Goal: Information Seeking & Learning: Understand process/instructions

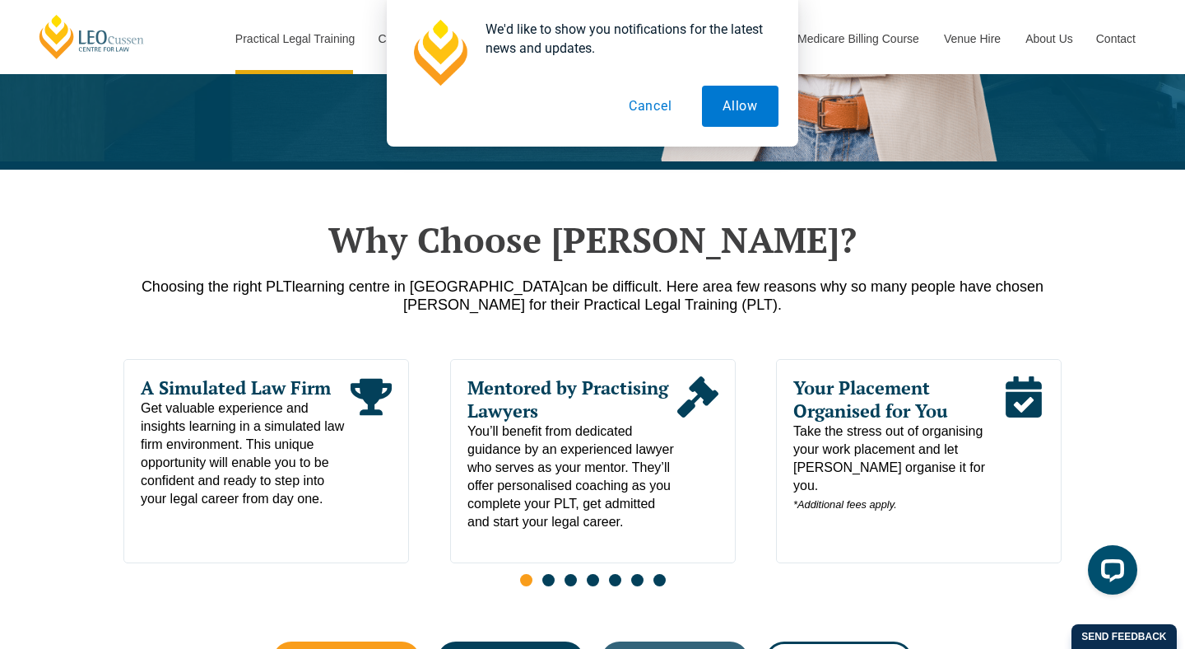
click at [651, 104] on button "Cancel" at bounding box center [650, 106] width 85 height 41
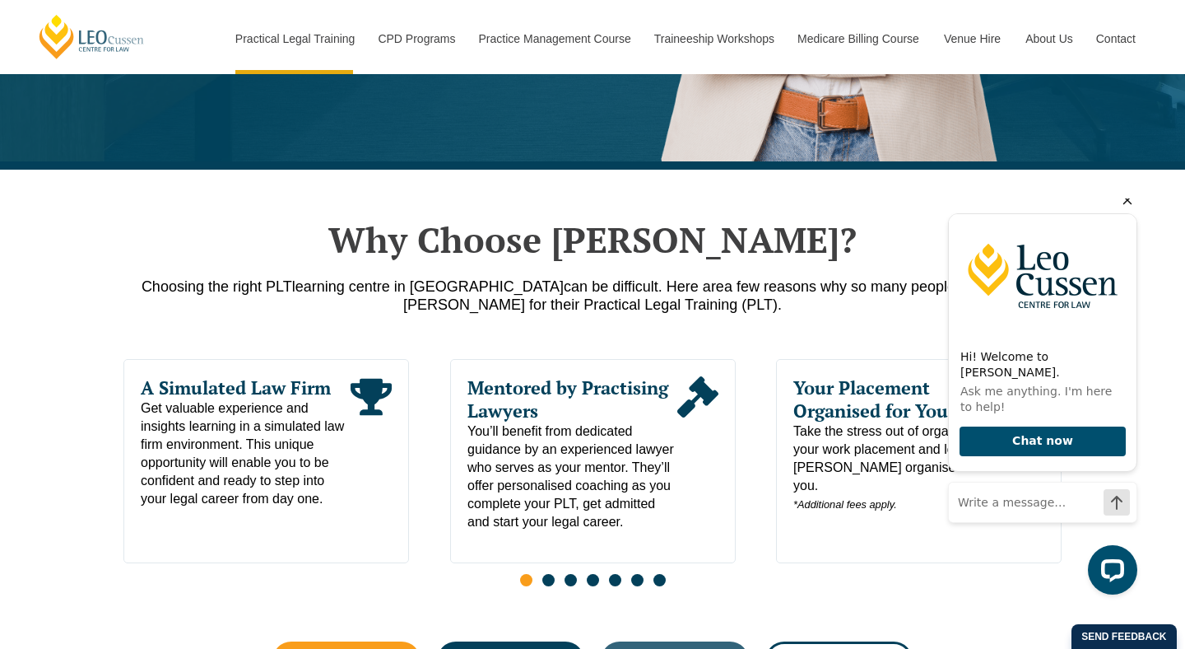
click at [1126, 205] on icon "Hide greeting" at bounding box center [1128, 200] width 9 height 9
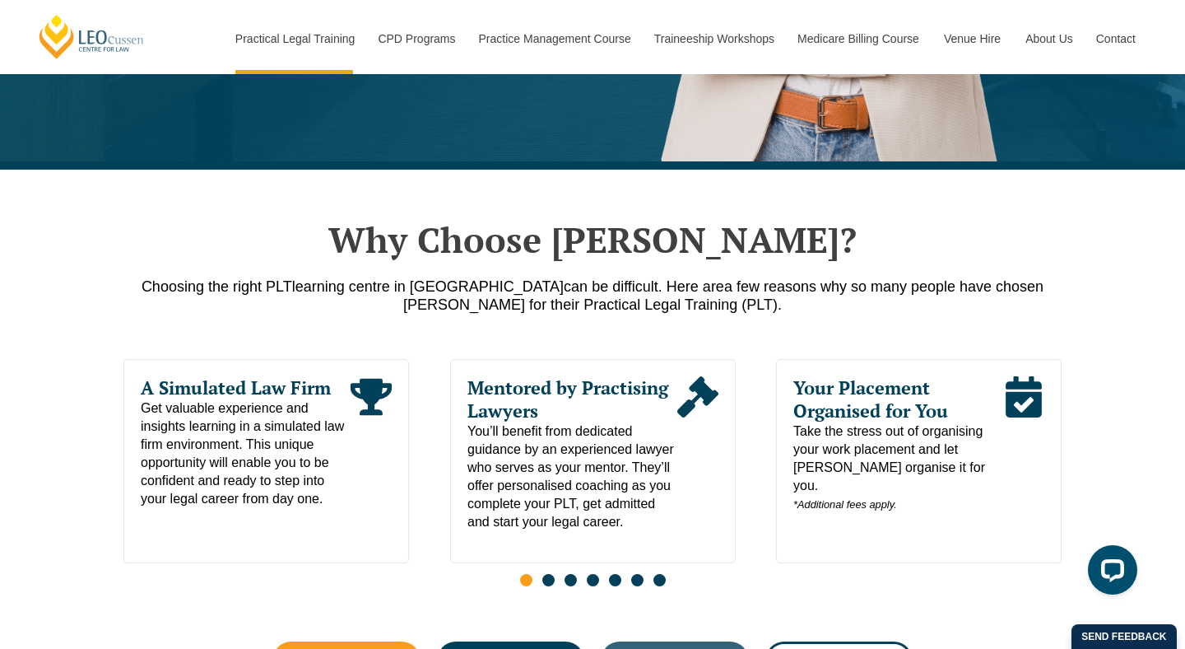
click at [546, 586] on span "Go to slide 2" at bounding box center [548, 580] width 12 height 12
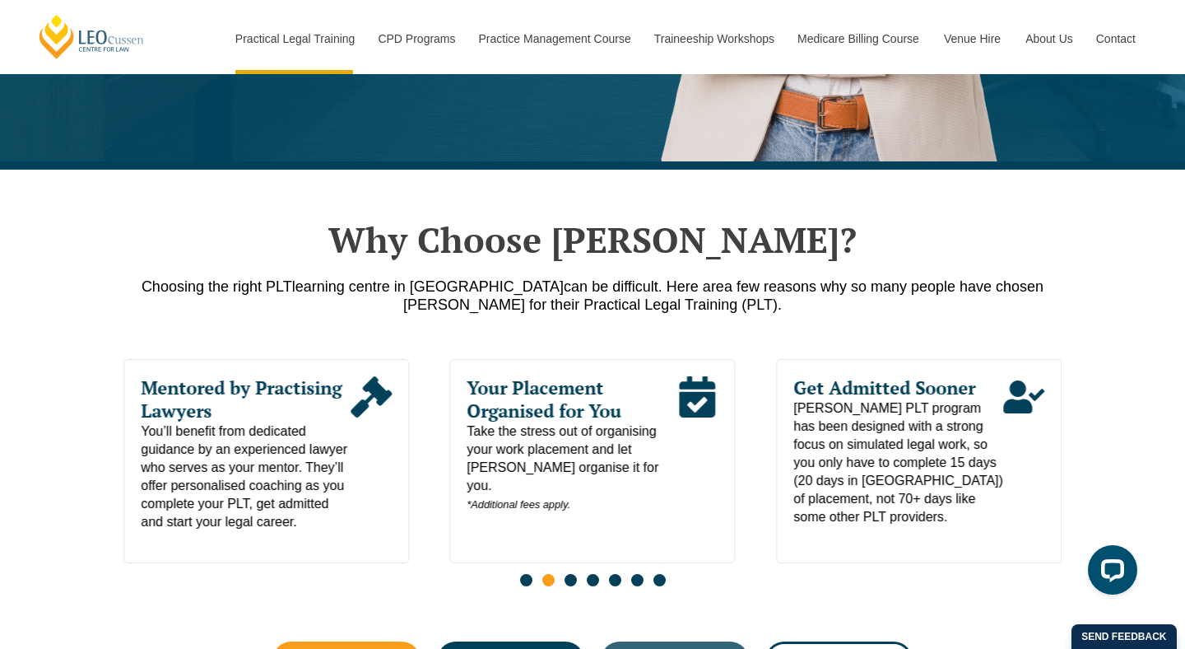
click at [567, 584] on span "Go to slide 3" at bounding box center [571, 580] width 12 height 12
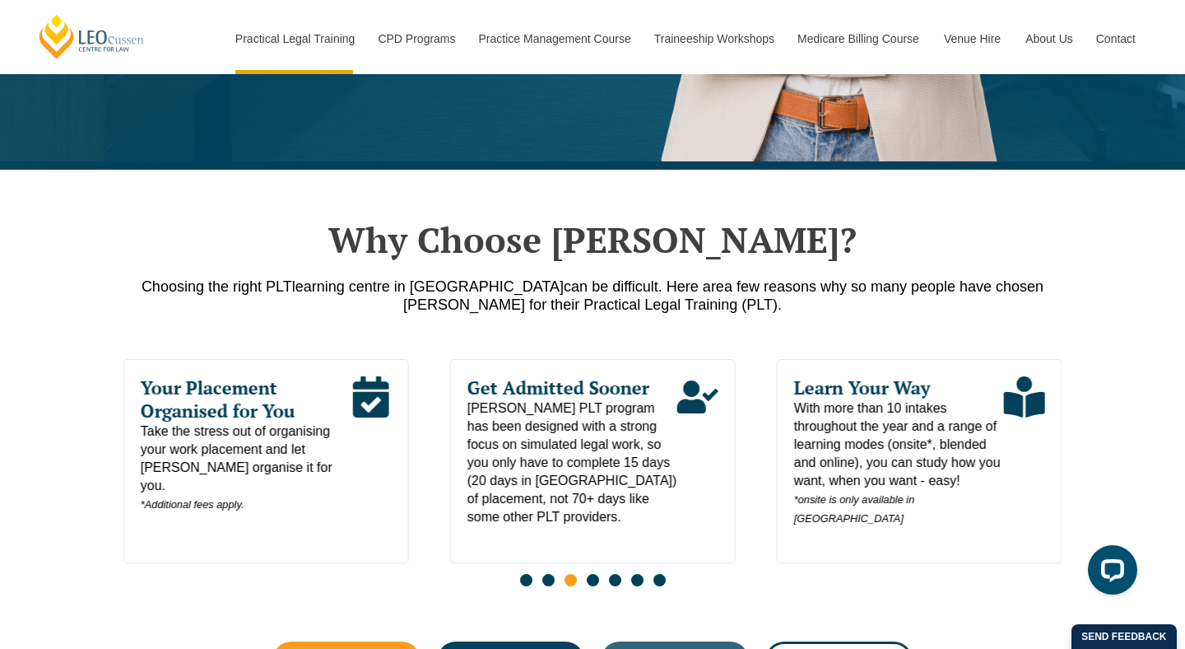
click at [592, 585] on span "Go to slide 4" at bounding box center [593, 580] width 12 height 12
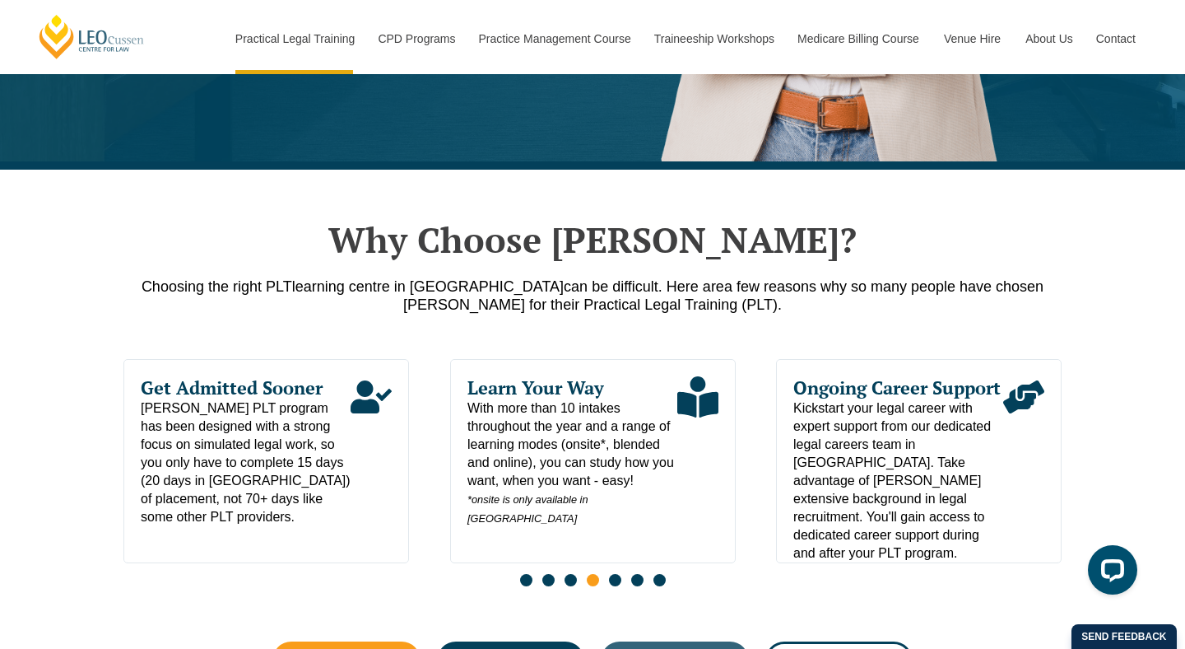
click at [612, 584] on span "Go to slide 5" at bounding box center [615, 580] width 12 height 12
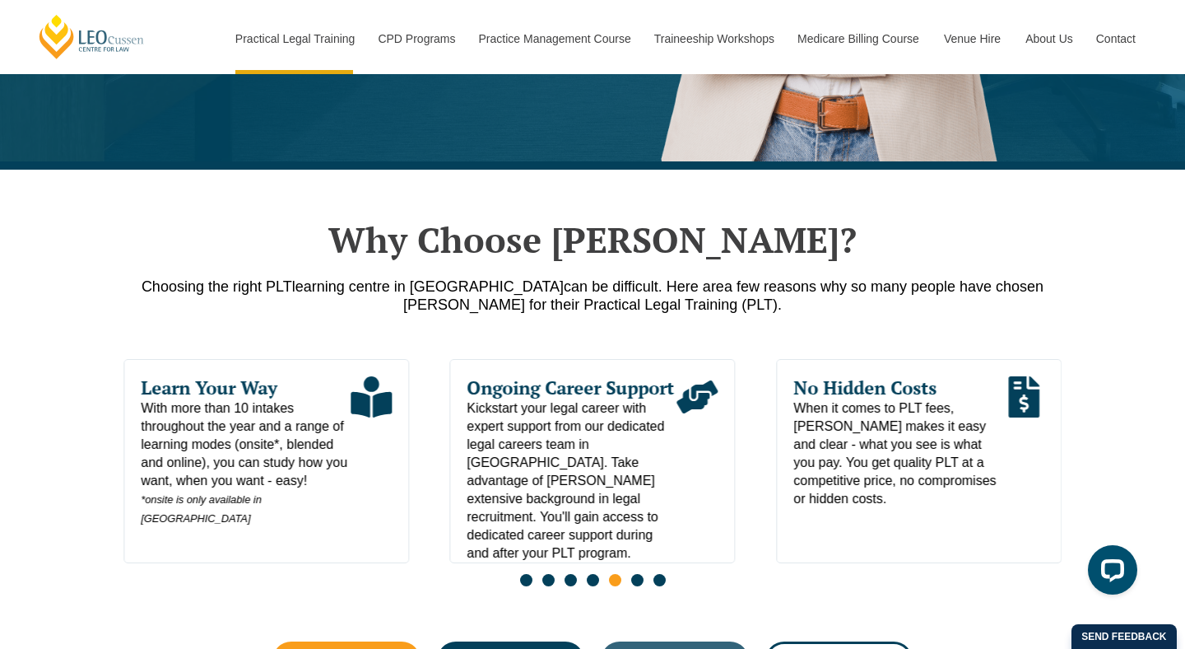
click at [635, 585] on span "Go to slide 6" at bounding box center [637, 580] width 12 height 12
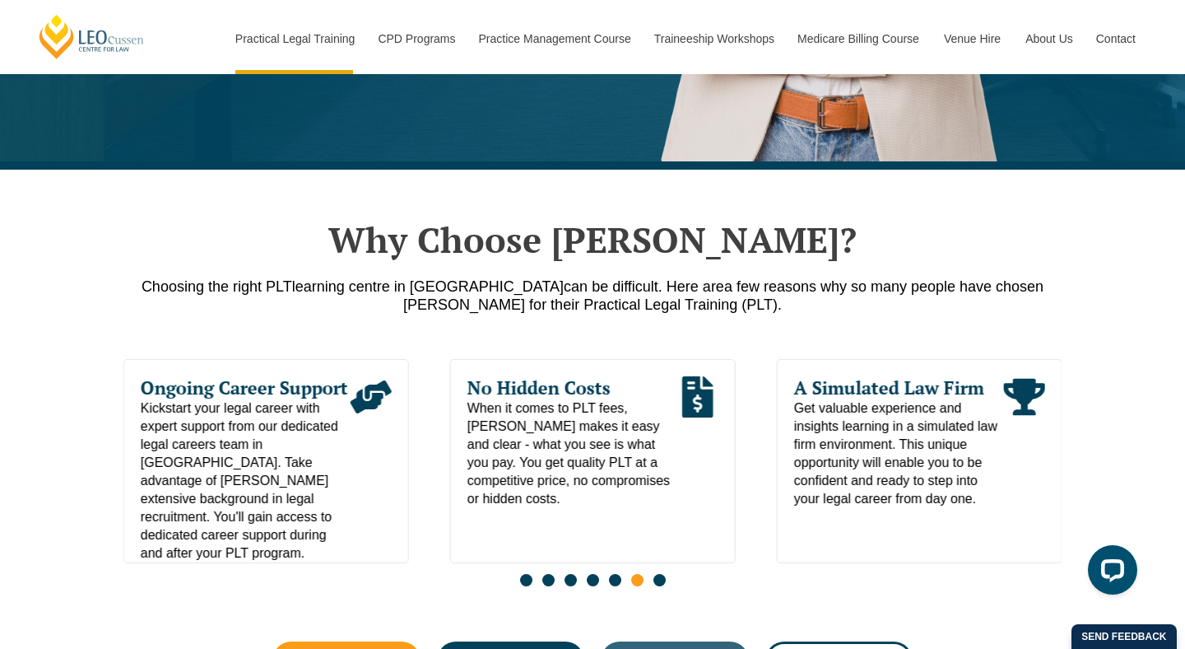
click at [657, 586] on span "Go to slide 7" at bounding box center [660, 580] width 12 height 12
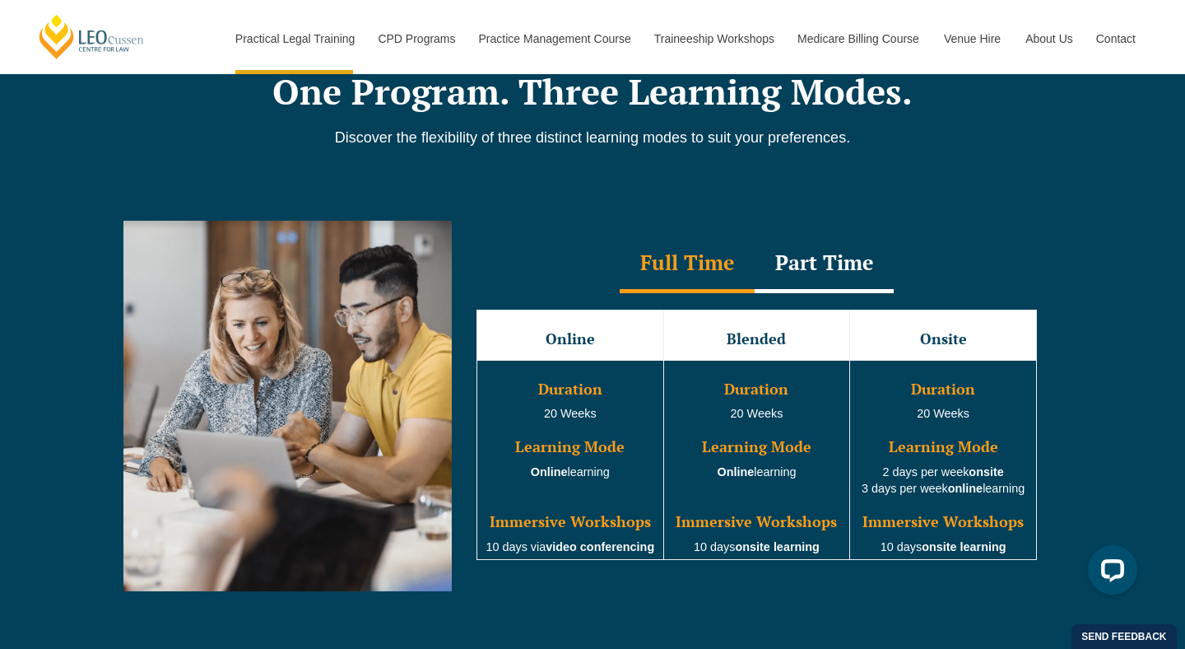
scroll to position [1392, 0]
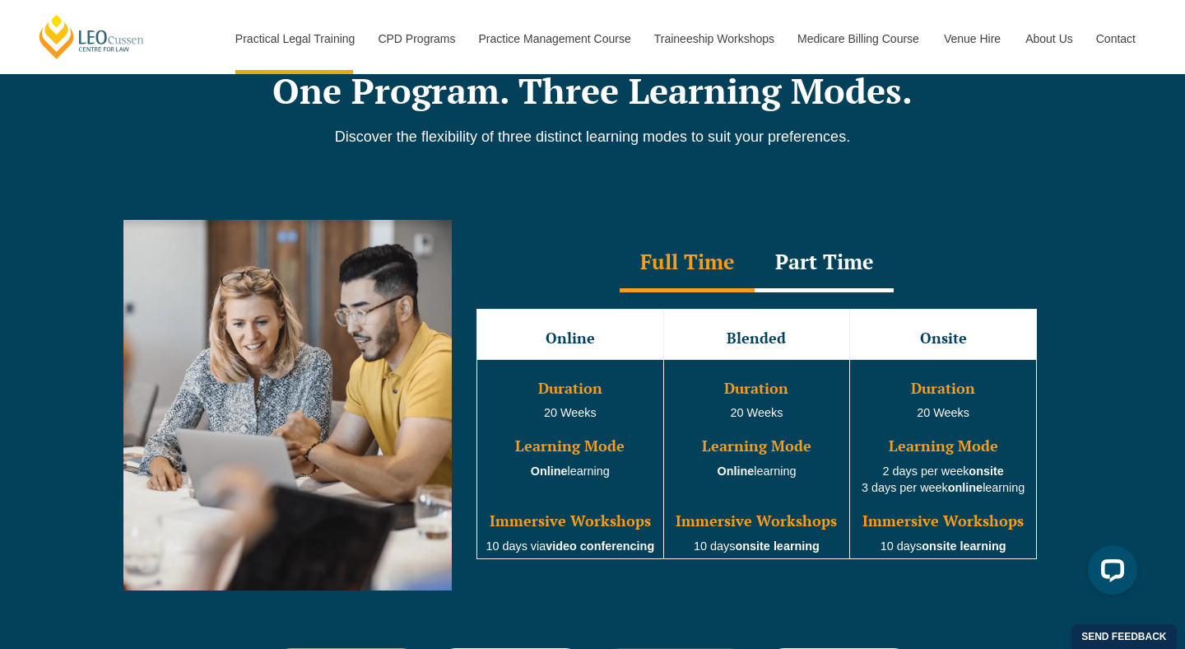
click at [800, 261] on div "Part Time" at bounding box center [824, 264] width 139 height 58
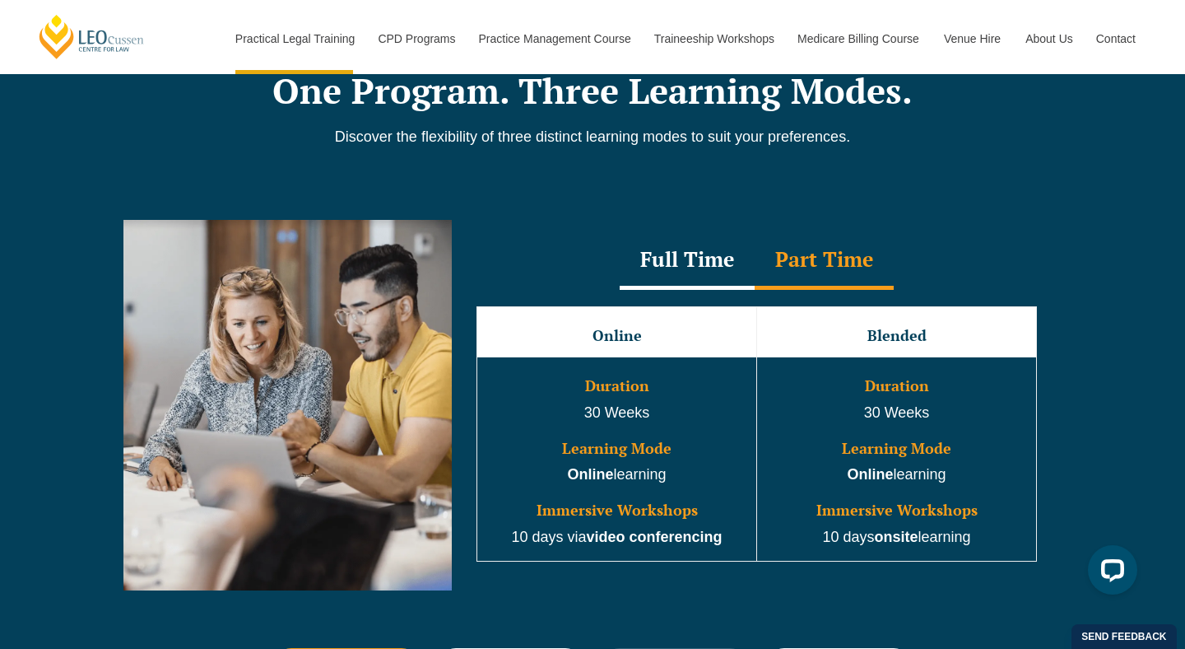
click at [691, 263] on div "Full Time" at bounding box center [687, 261] width 135 height 58
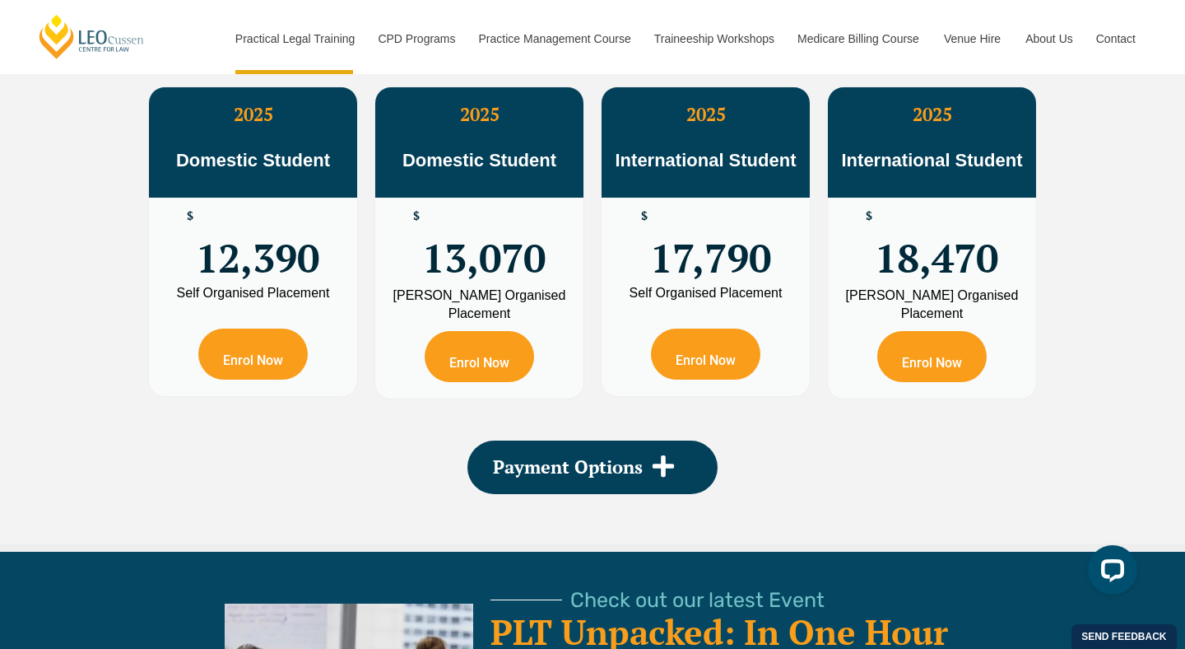
scroll to position [3072, 0]
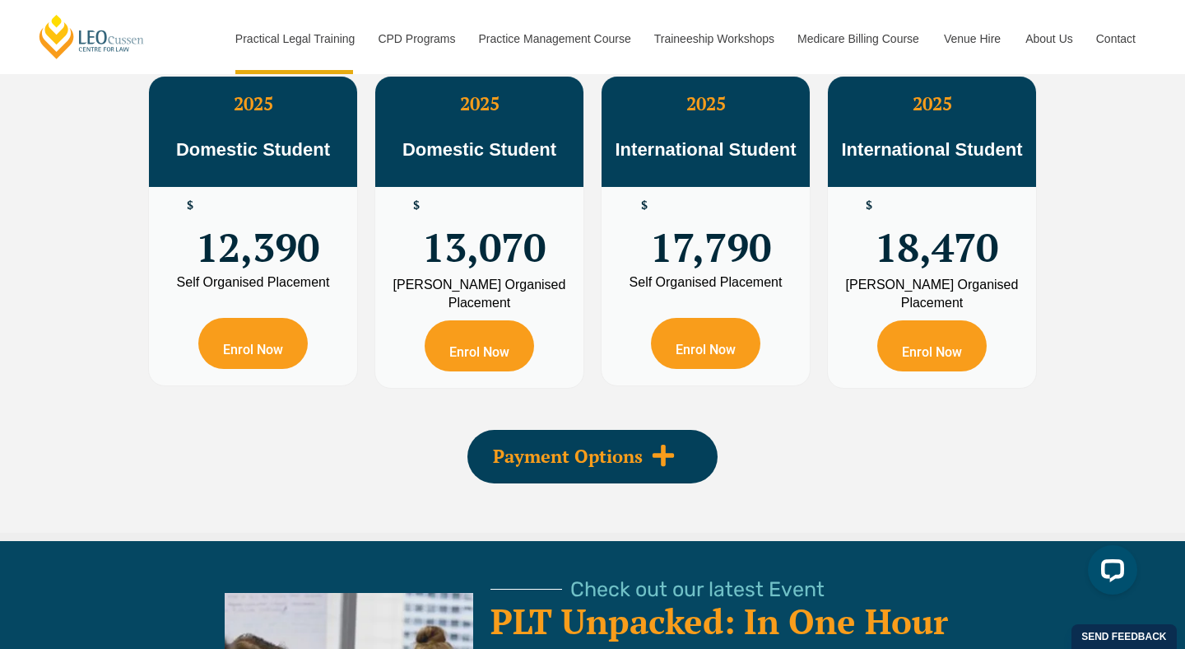
click at [561, 461] on span "Payment Options" at bounding box center [568, 456] width 150 height 18
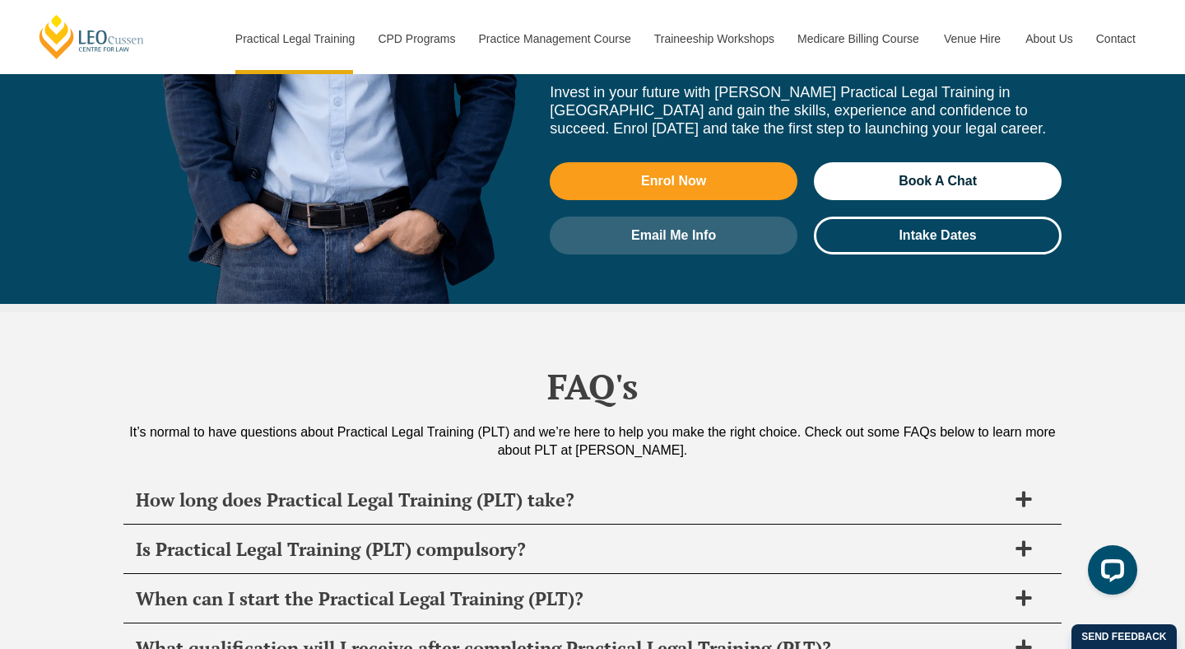
scroll to position [7922, 0]
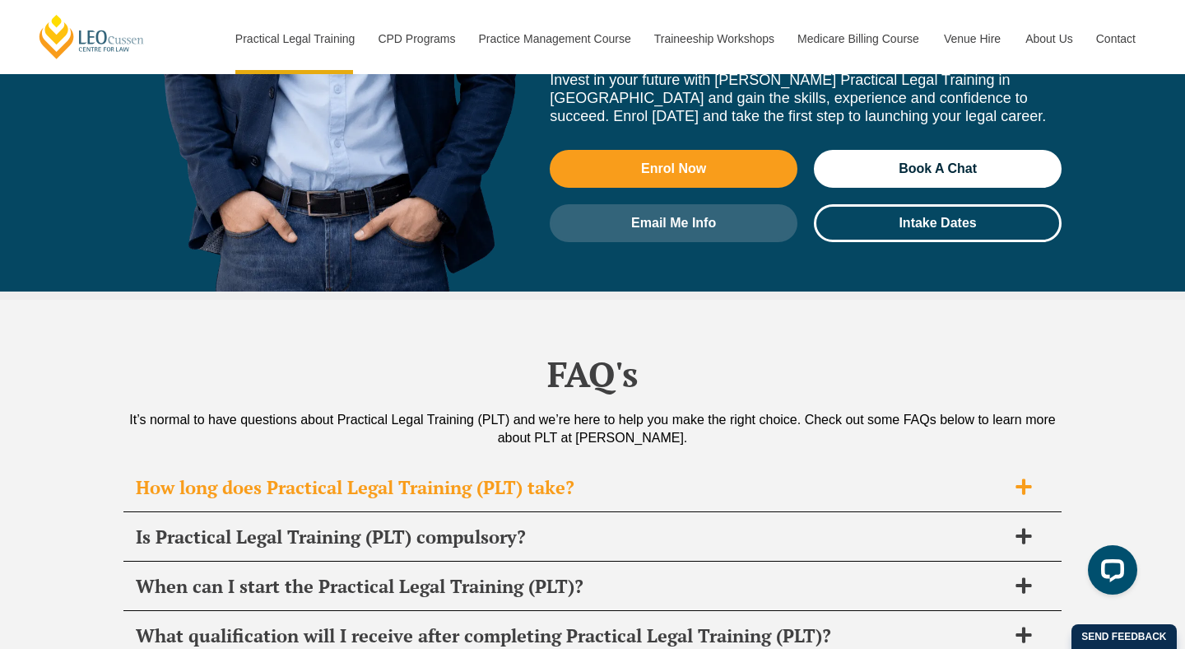
click at [212, 476] on h2 "How long does Practical Legal Training (PLT) take?" at bounding box center [571, 487] width 871 height 23
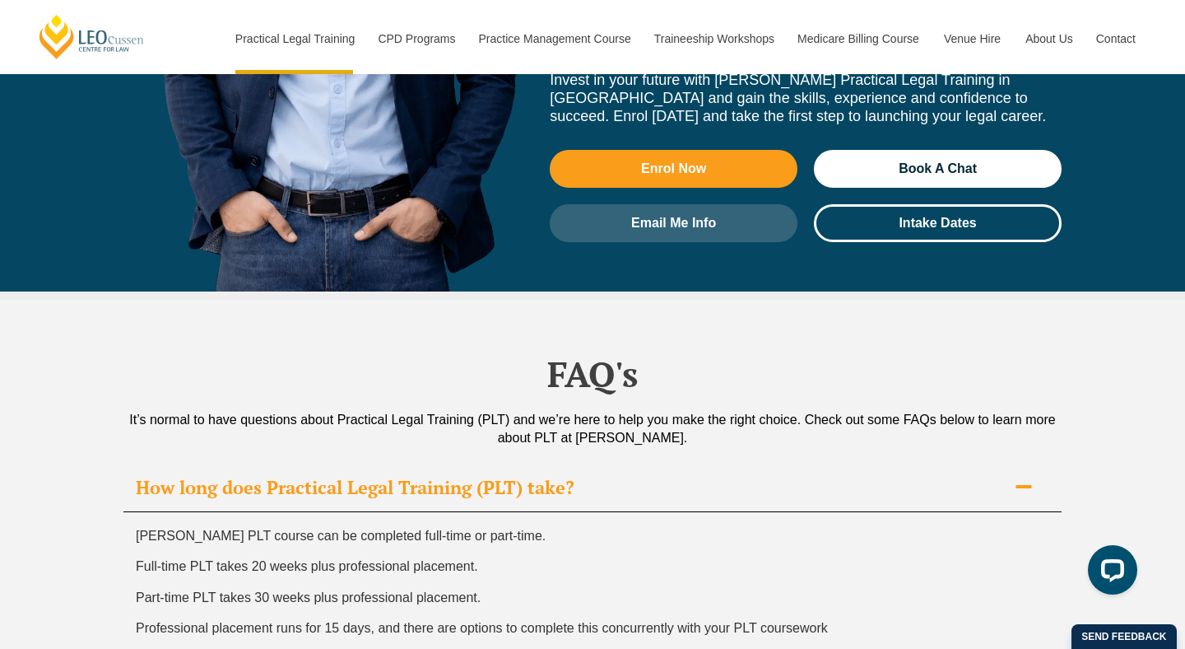
click at [236, 476] on h2 "How long does Practical Legal Training (PLT) take?" at bounding box center [571, 487] width 871 height 23
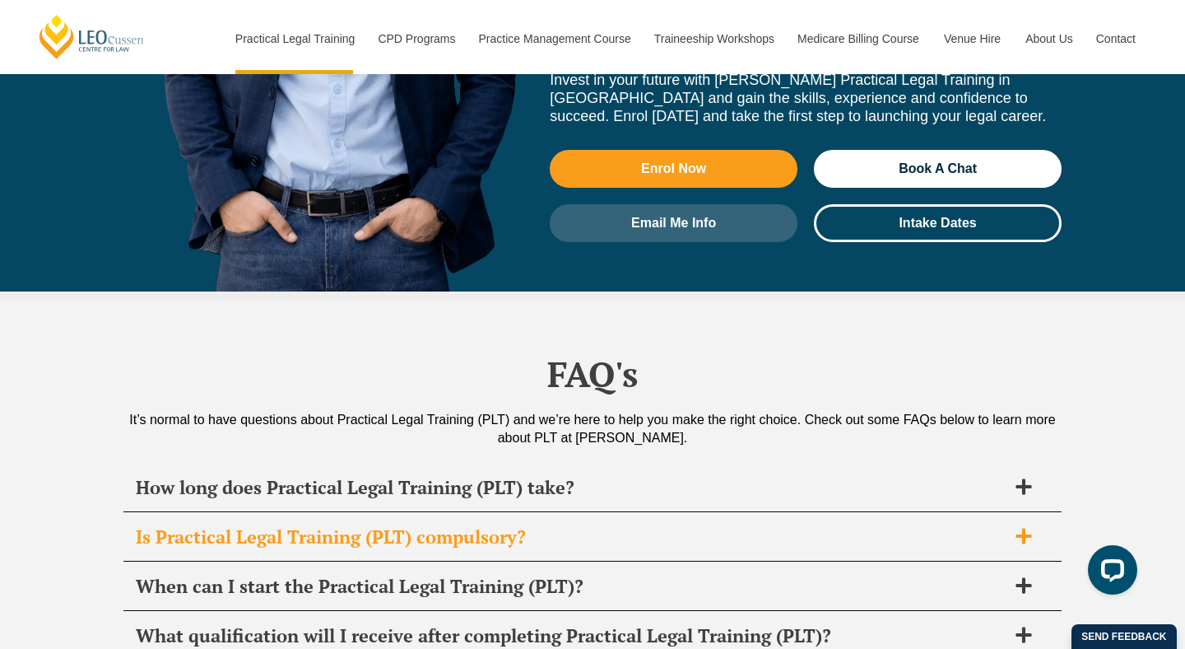
click at [202, 525] on h2 "Is Practical Legal Training (PLT) compulsory?" at bounding box center [571, 536] width 871 height 23
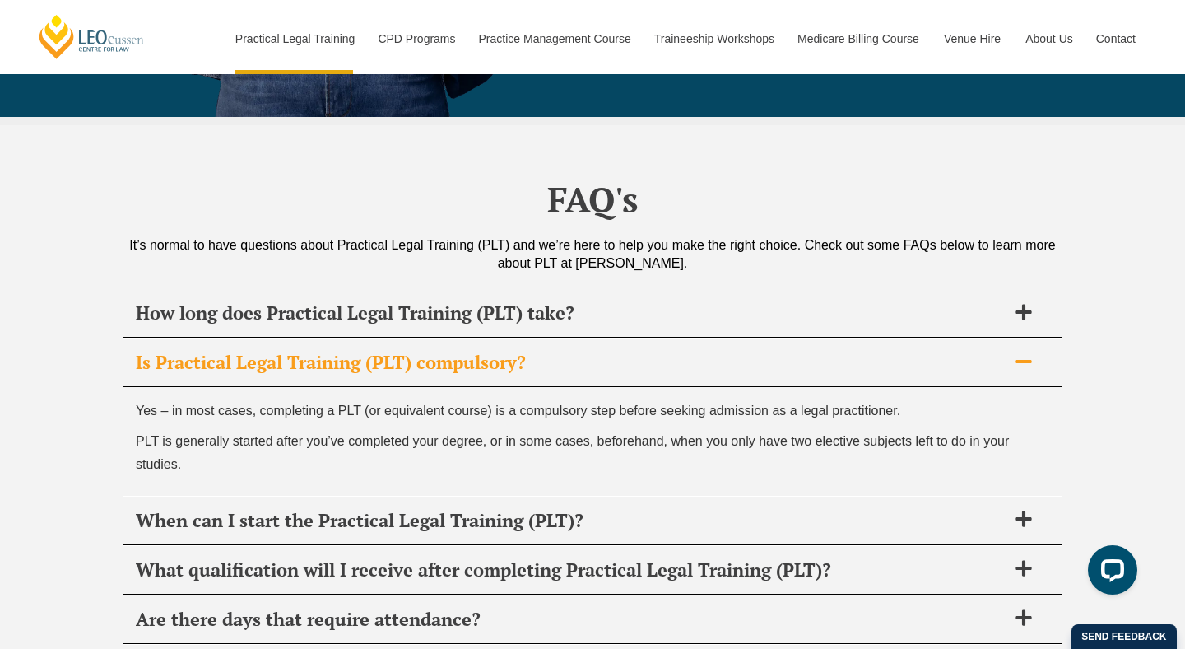
scroll to position [8098, 0]
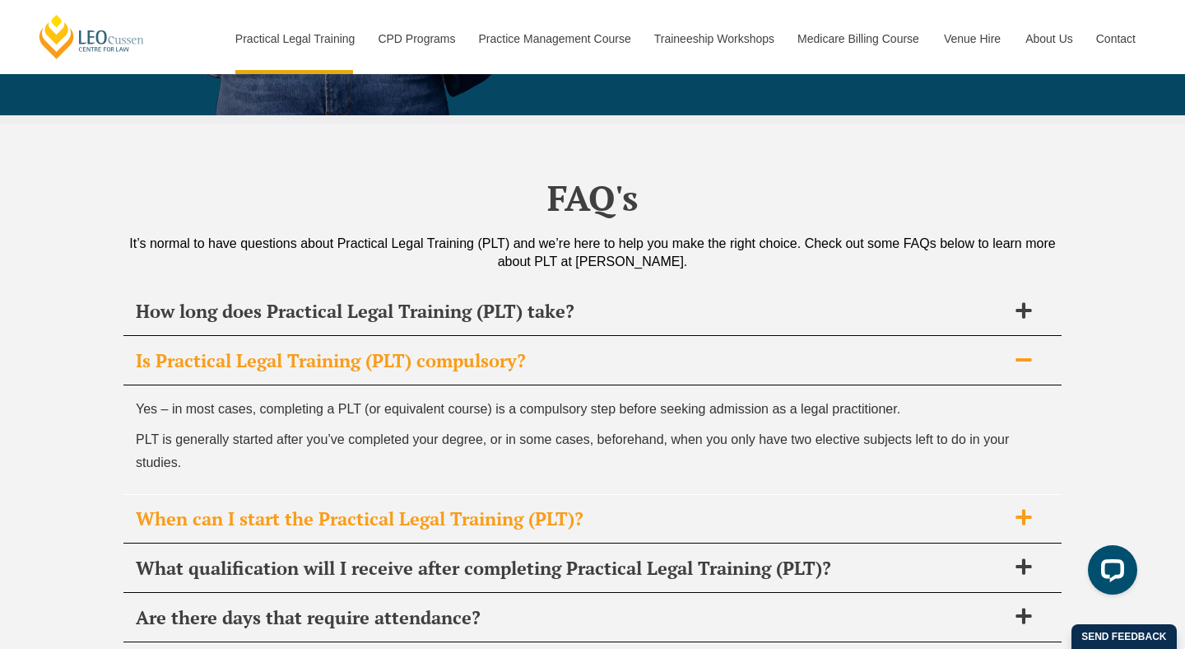
click at [770, 507] on h2 "When can I start the Practical Legal Training (PLT)?" at bounding box center [571, 518] width 871 height 23
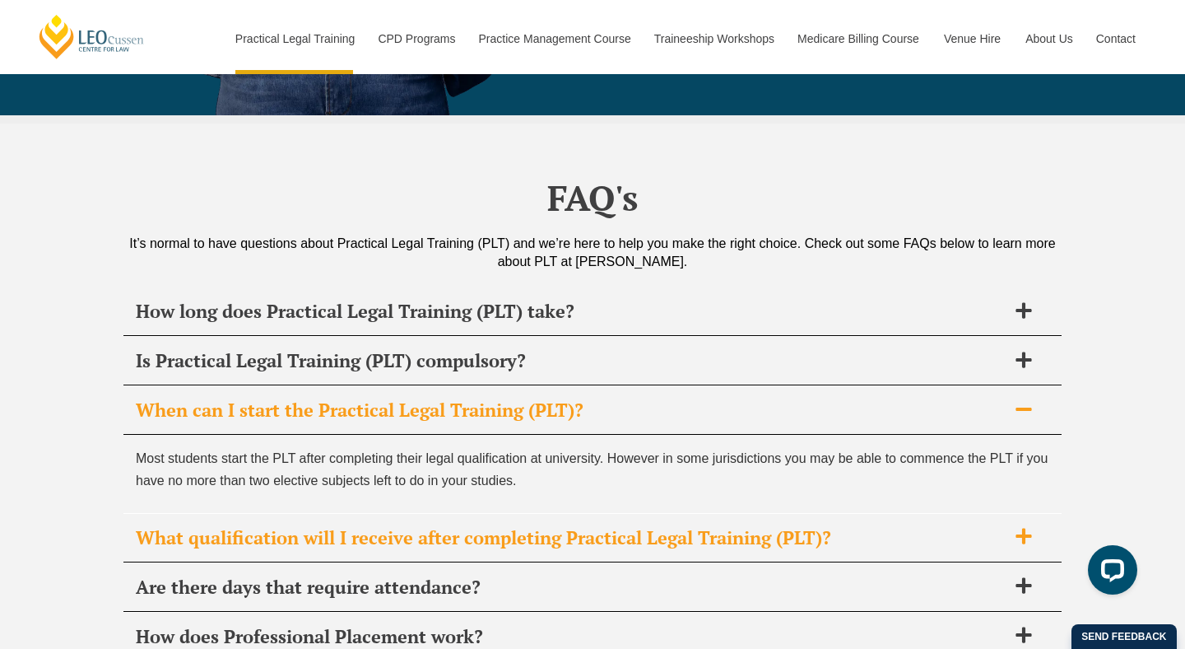
click at [778, 526] on h2 "What qualification will I receive after completing Practical Legal Training (PL…" at bounding box center [571, 537] width 871 height 23
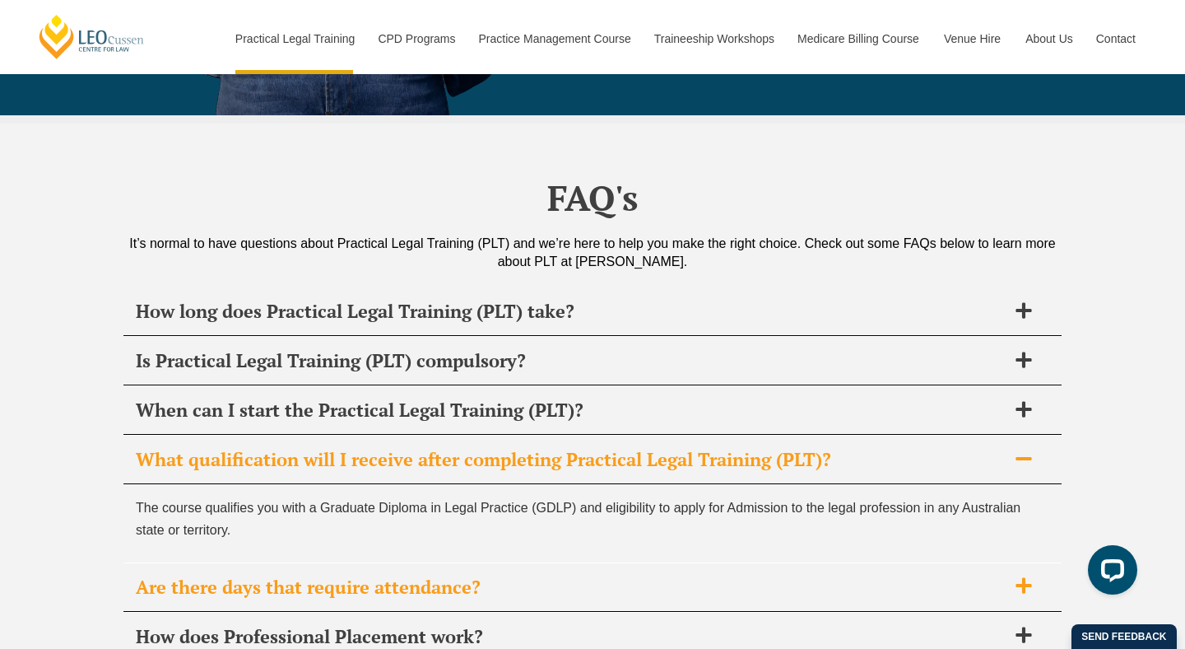
click at [631, 575] on h2 "Are there days that require attendance?" at bounding box center [571, 586] width 871 height 23
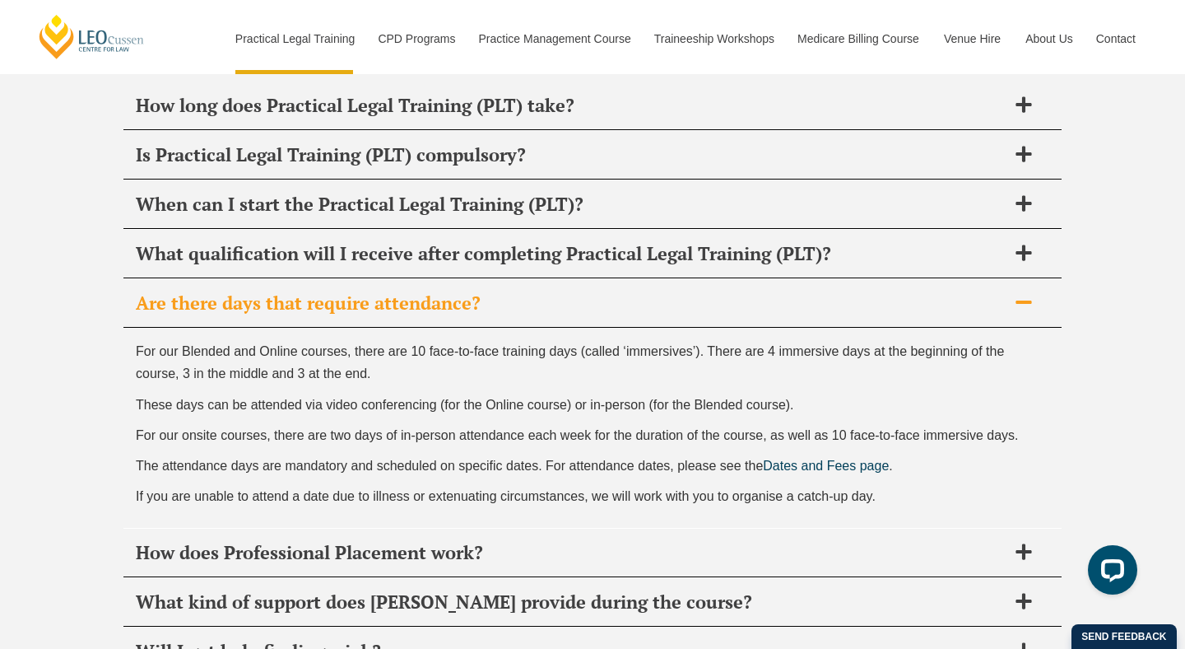
scroll to position [8307, 0]
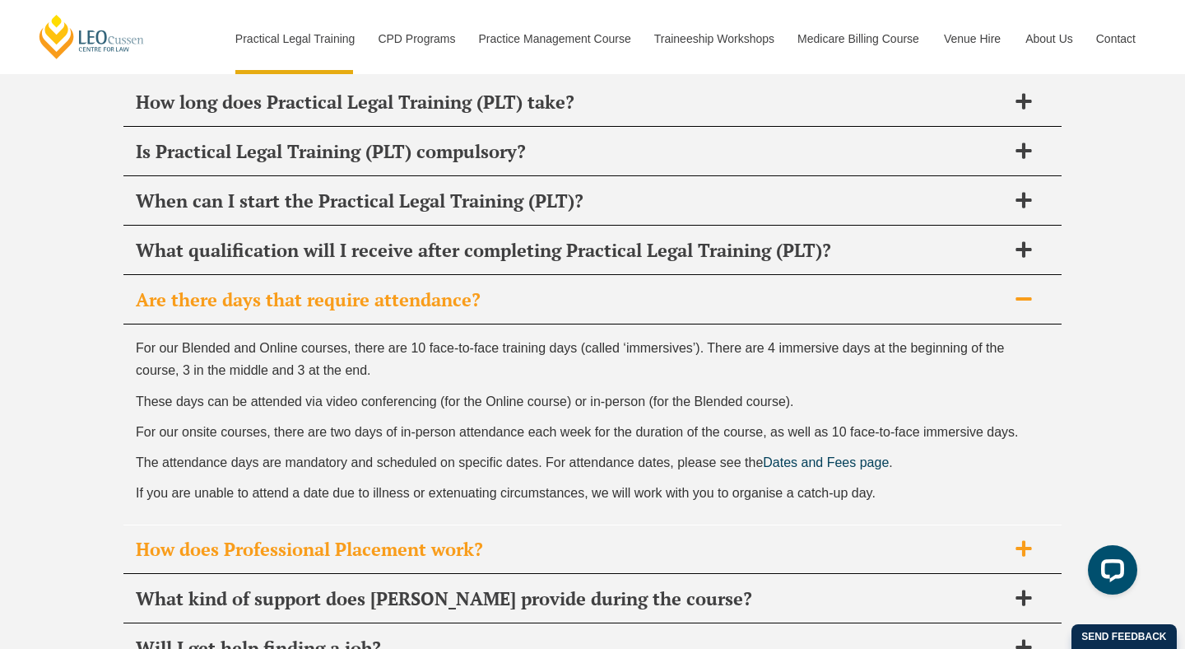
click at [658, 525] on div "How does Professional Placement work?" at bounding box center [592, 549] width 938 height 49
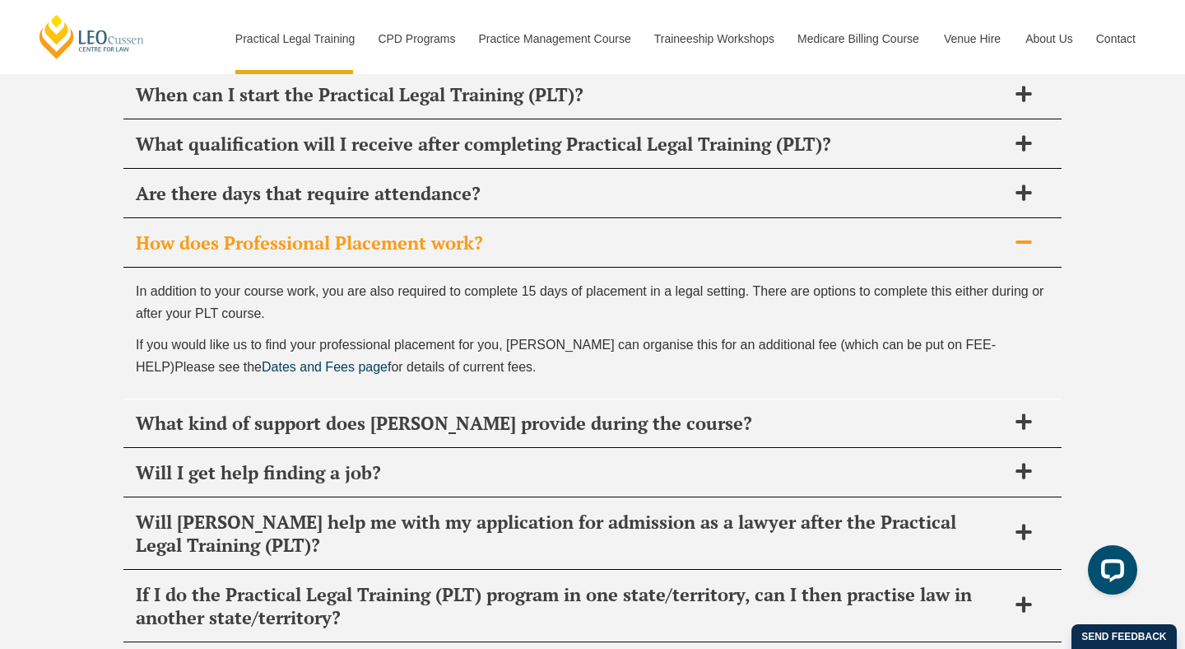
scroll to position [8420, 0]
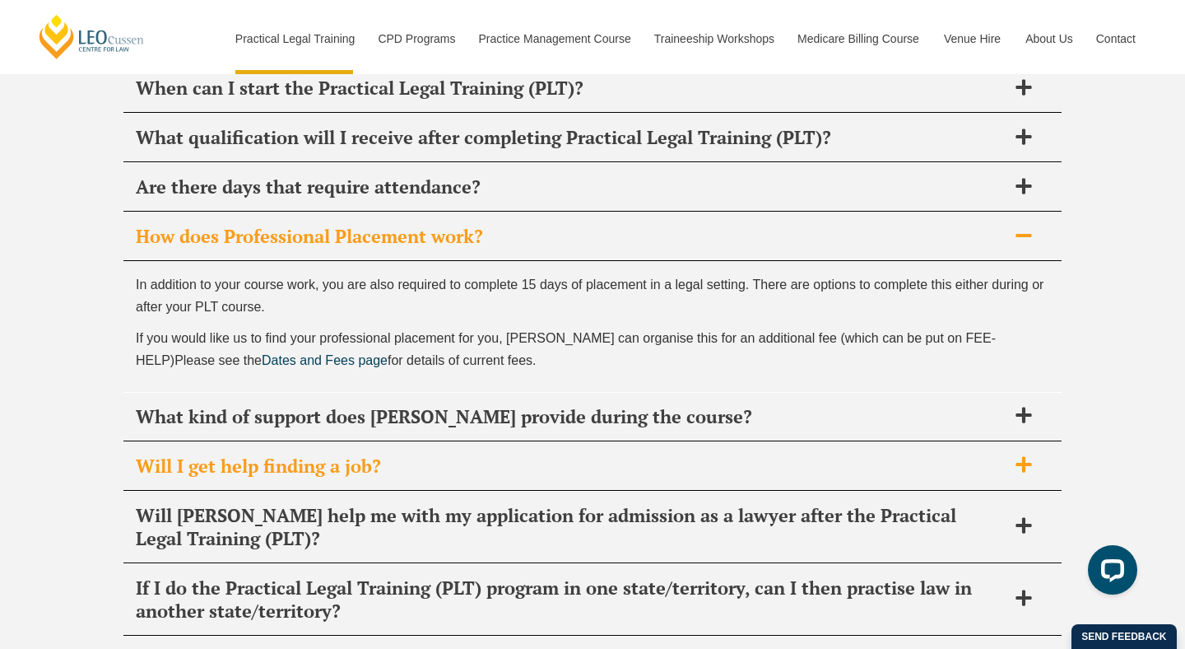
click at [636, 454] on h2 "Will I get help finding a job?" at bounding box center [571, 465] width 871 height 23
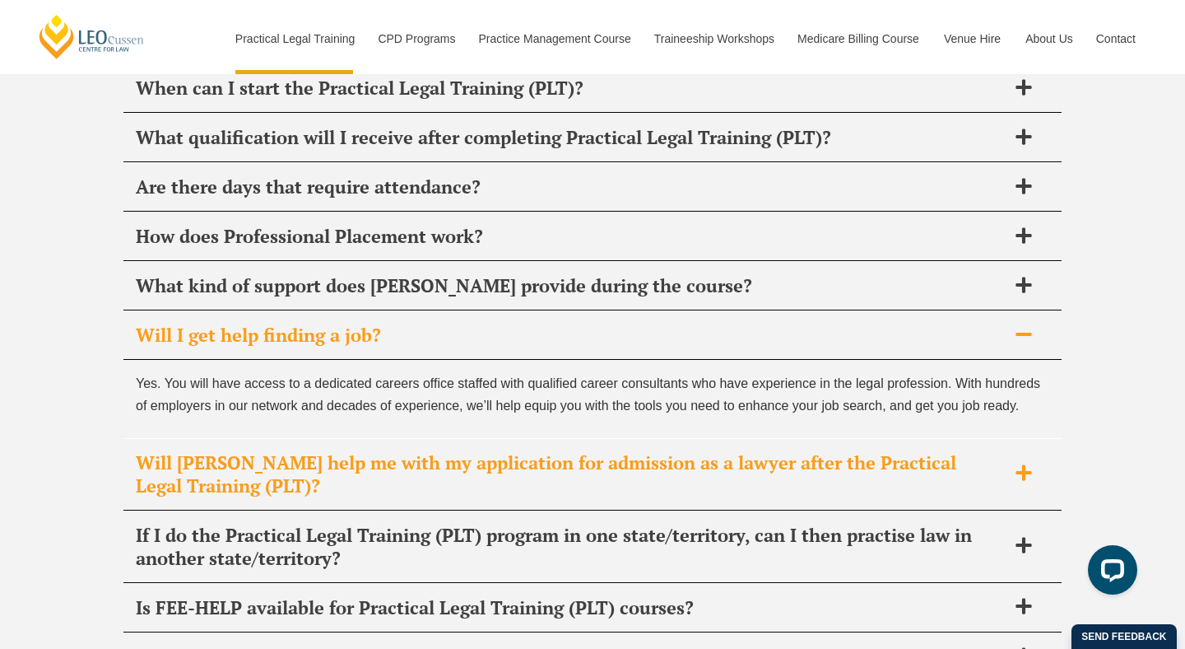
click at [612, 451] on h2 "Will [PERSON_NAME] help me with my application for admission as a lawyer after …" at bounding box center [571, 474] width 871 height 46
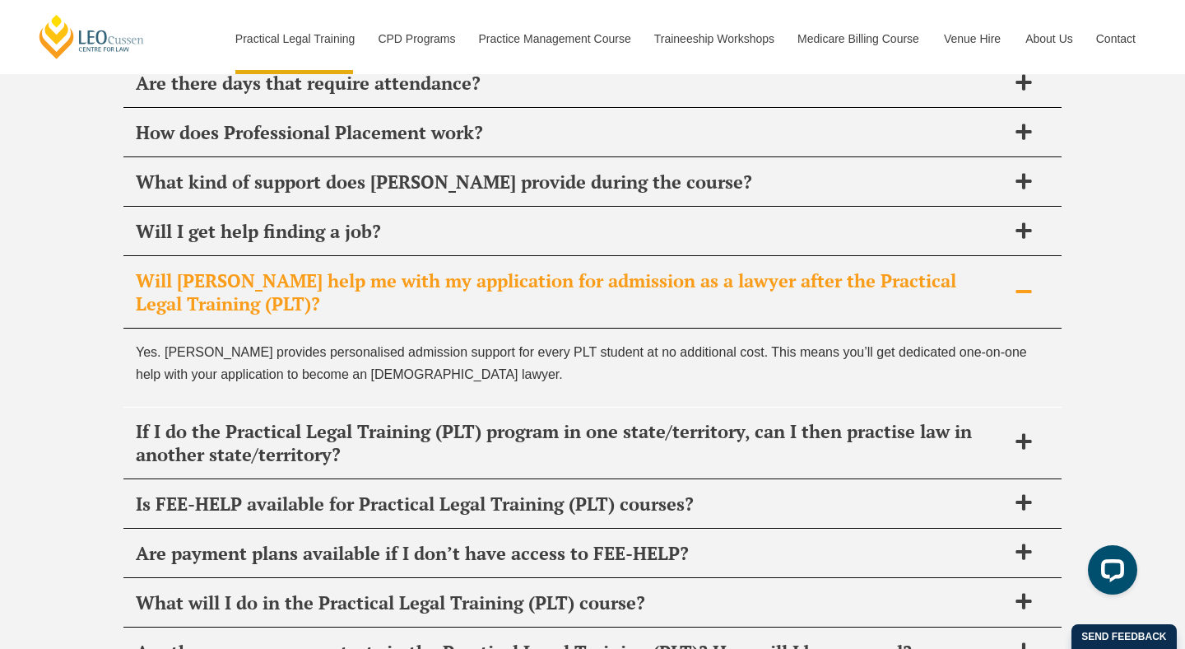
scroll to position [8526, 0]
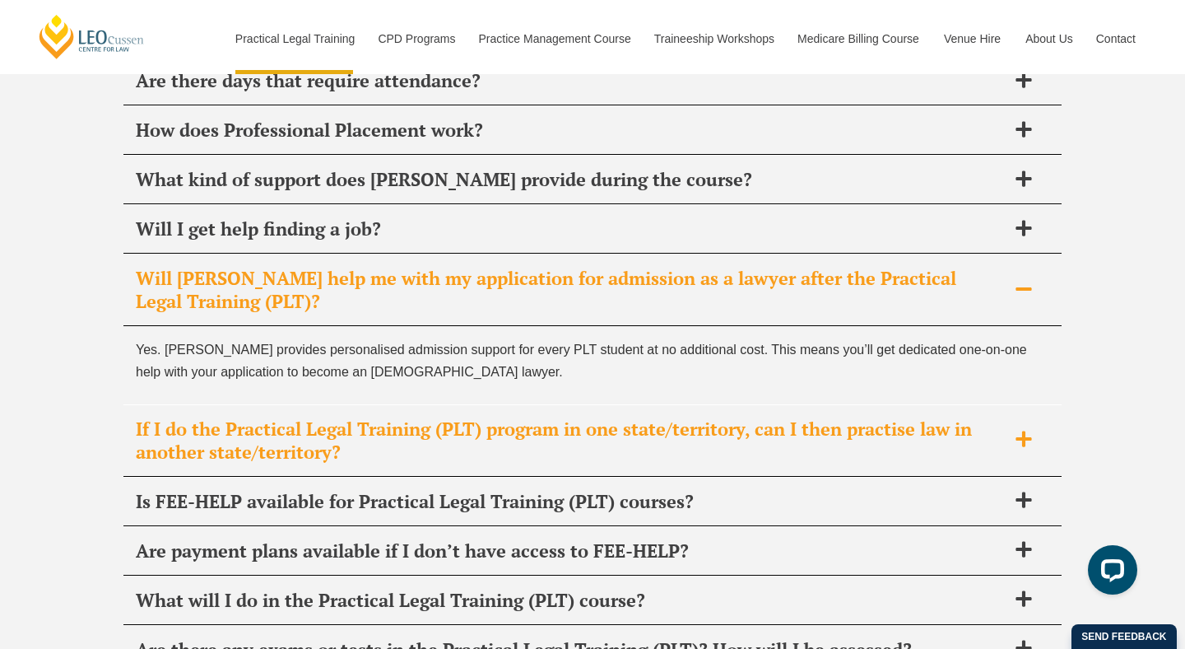
click at [629, 417] on h2 "If I do the Practical Legal Training (PLT) program in one state/territory, can …" at bounding box center [571, 440] width 871 height 46
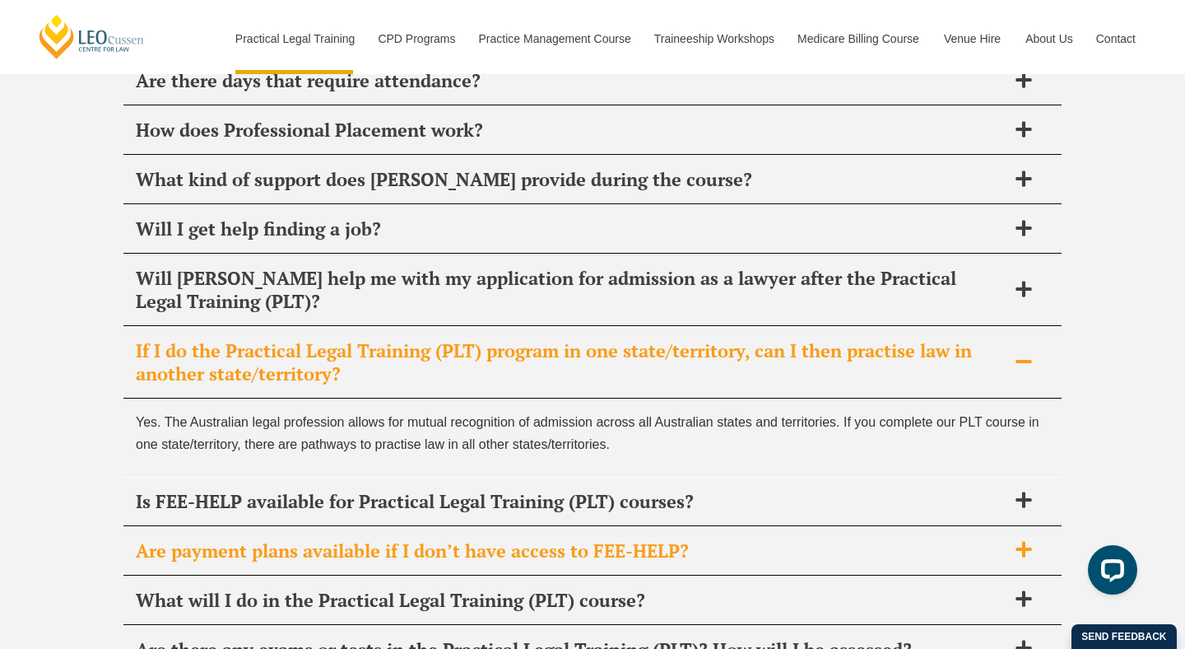
click at [611, 527] on div "Are payment plans available if I don’t have access to FEE-HELP?" at bounding box center [592, 551] width 938 height 49
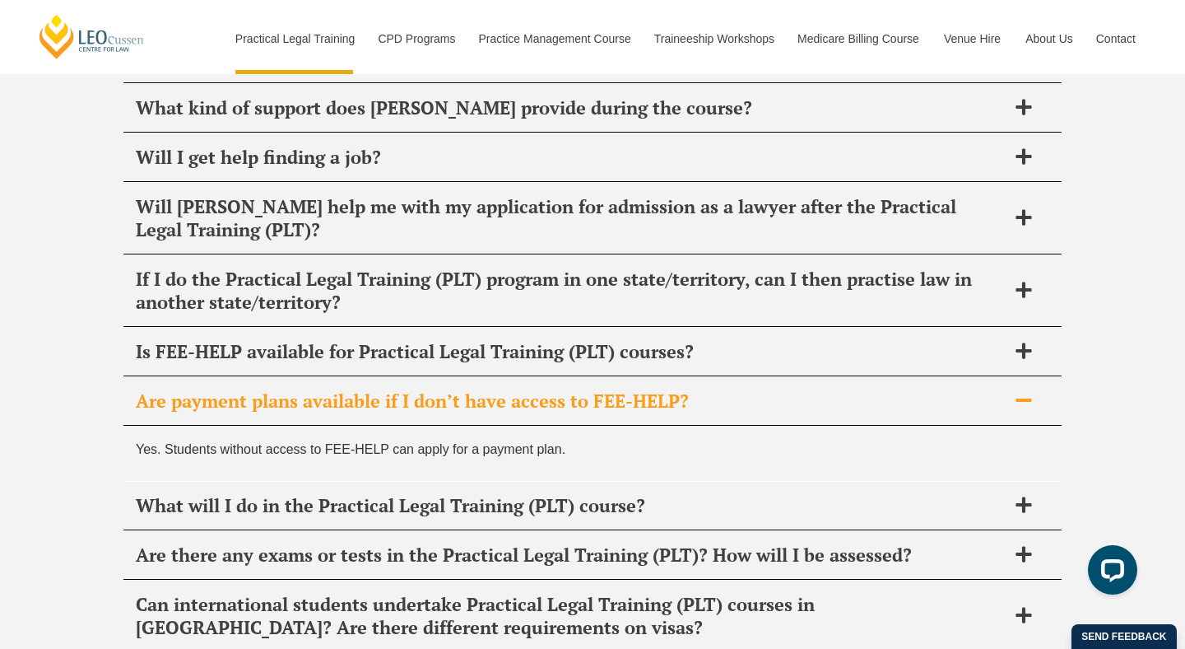
scroll to position [8598, 0]
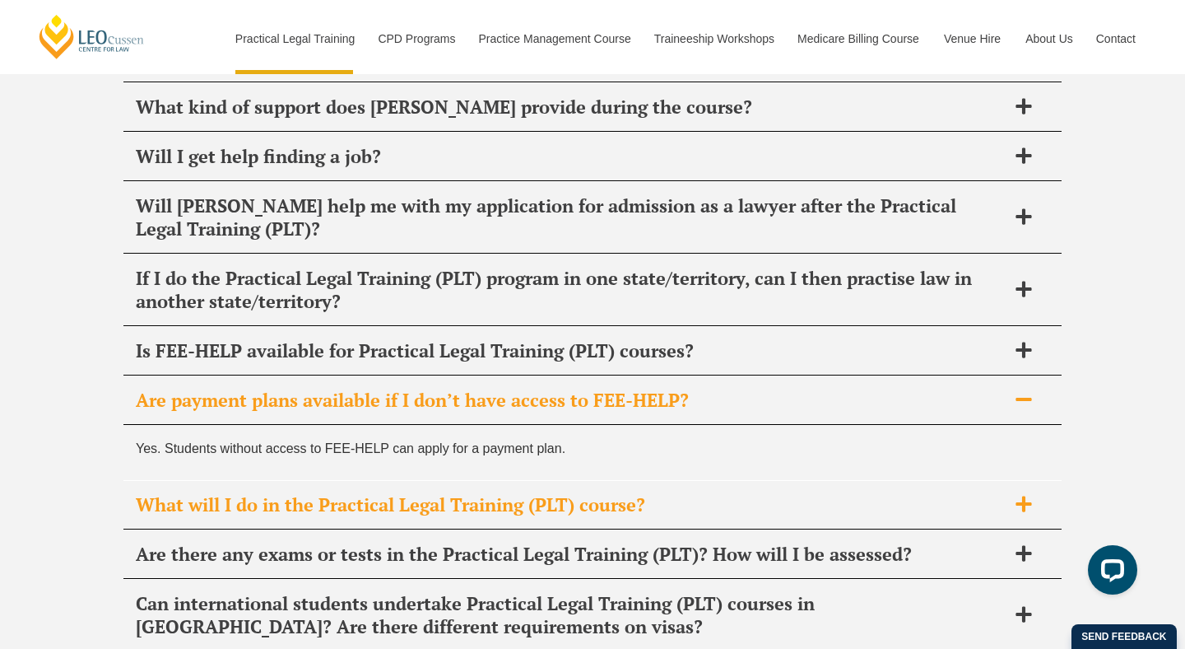
click at [609, 493] on h2 "What will I do in the Practical Legal Training (PLT) course?" at bounding box center [571, 504] width 871 height 23
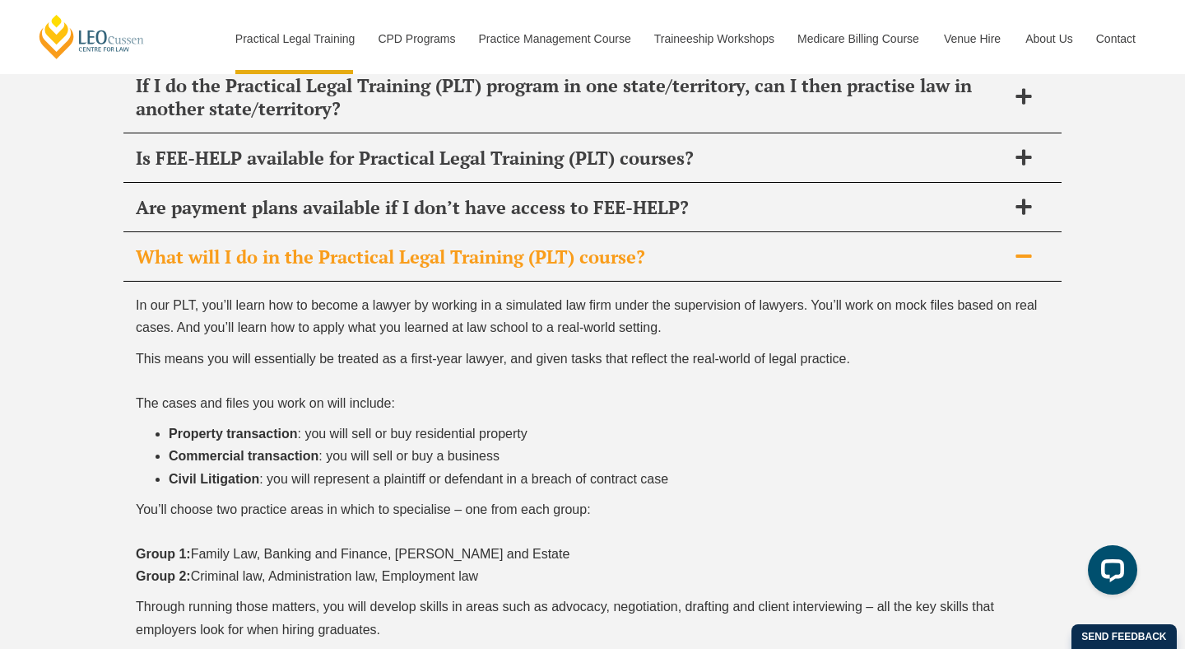
scroll to position [8793, 0]
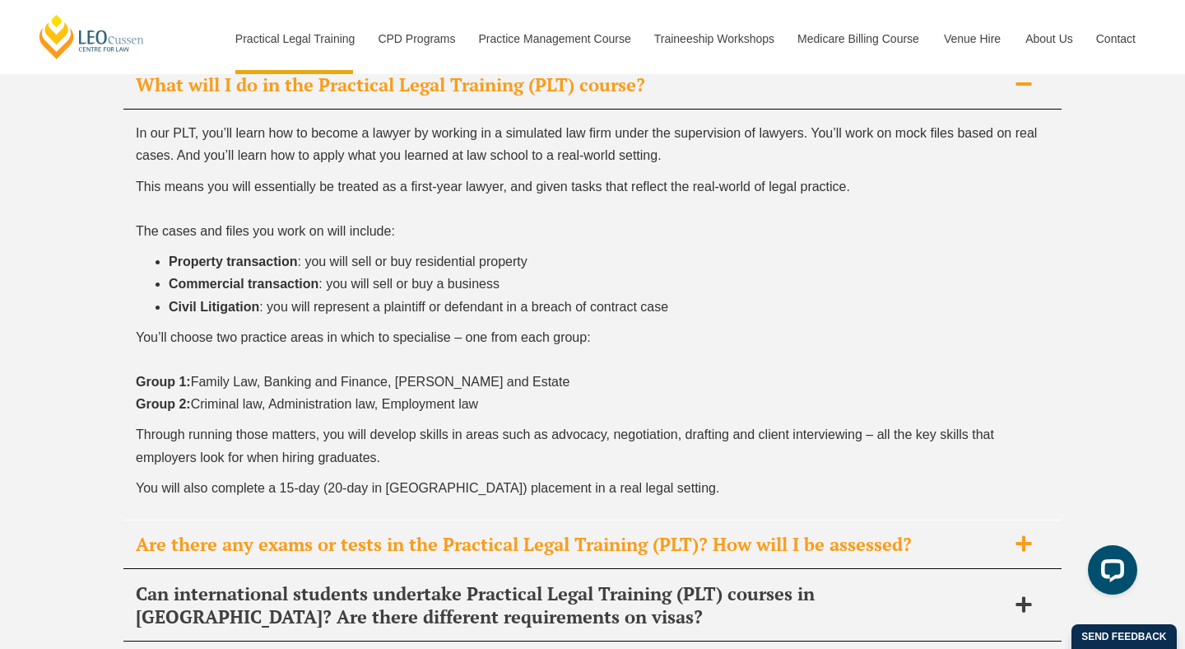
click at [453, 533] on h2 "Are there any exams or tests in the Practical Legal Training (PLT)? How will I …" at bounding box center [571, 544] width 871 height 23
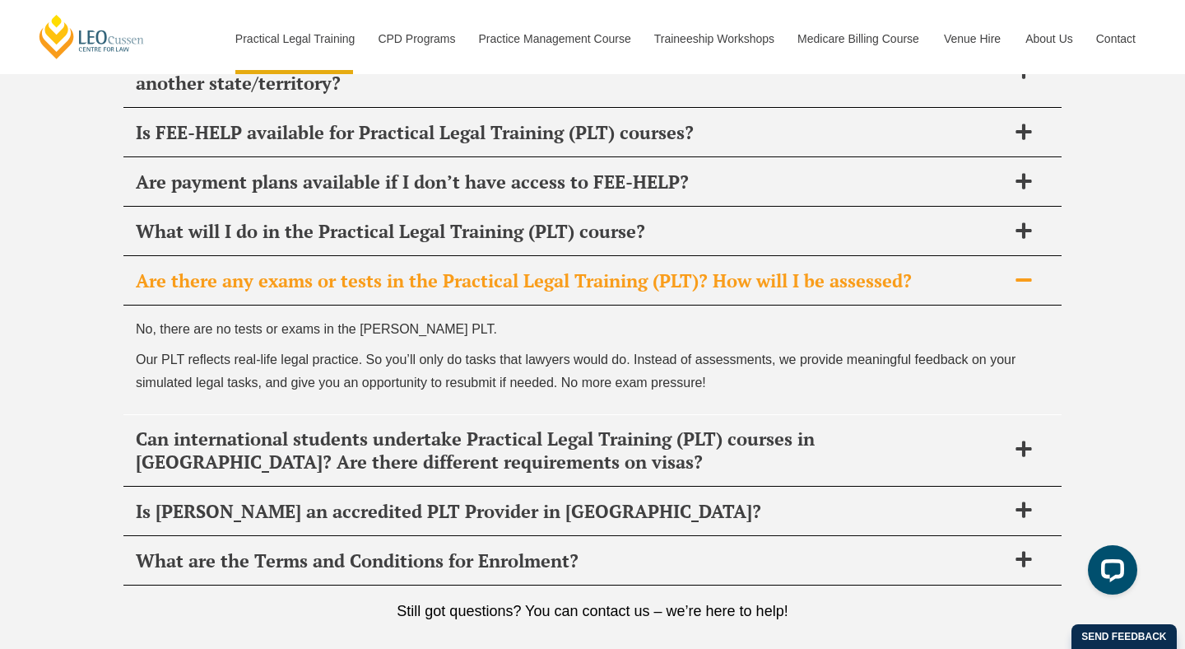
scroll to position [8812, 0]
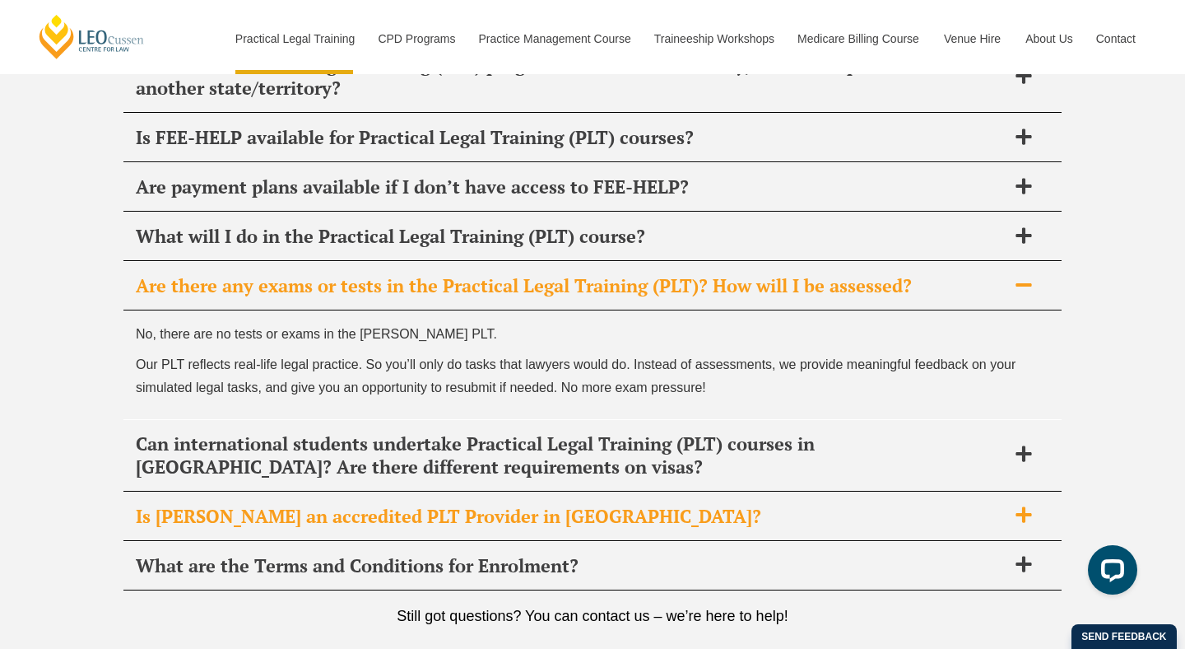
click at [462, 492] on div "Is Leo Cussen an accredited PLT Provider in VIC?" at bounding box center [592, 516] width 938 height 49
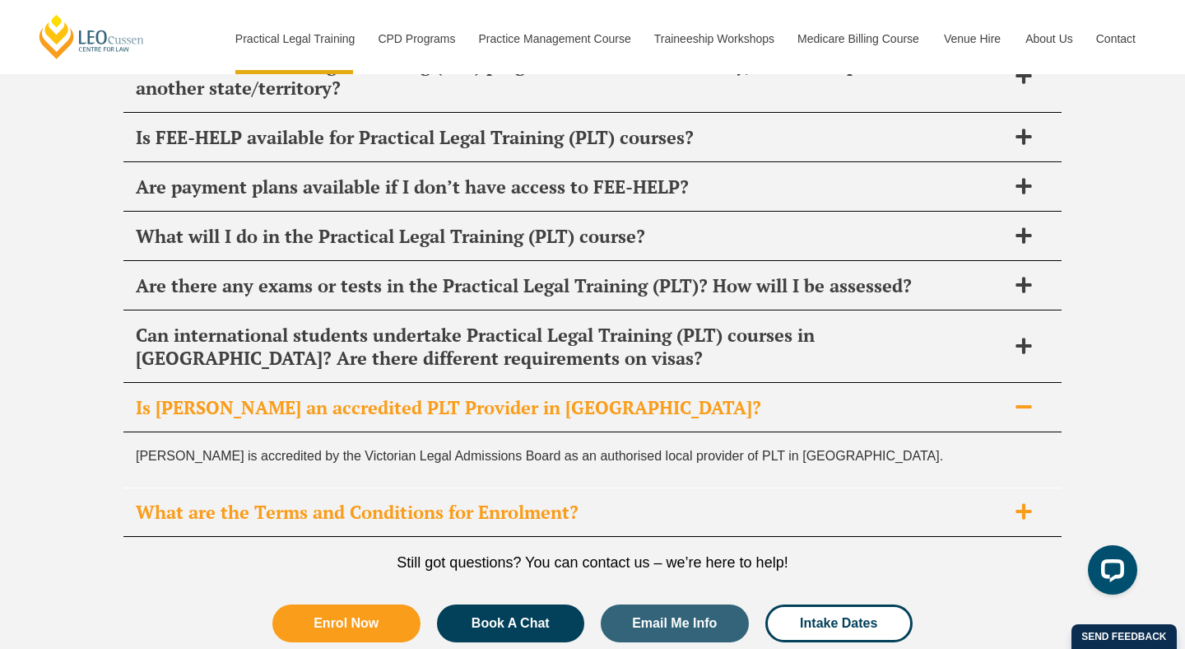
click at [475, 488] on div "What are the Terms and Conditions for Enrolment?" at bounding box center [592, 512] width 938 height 49
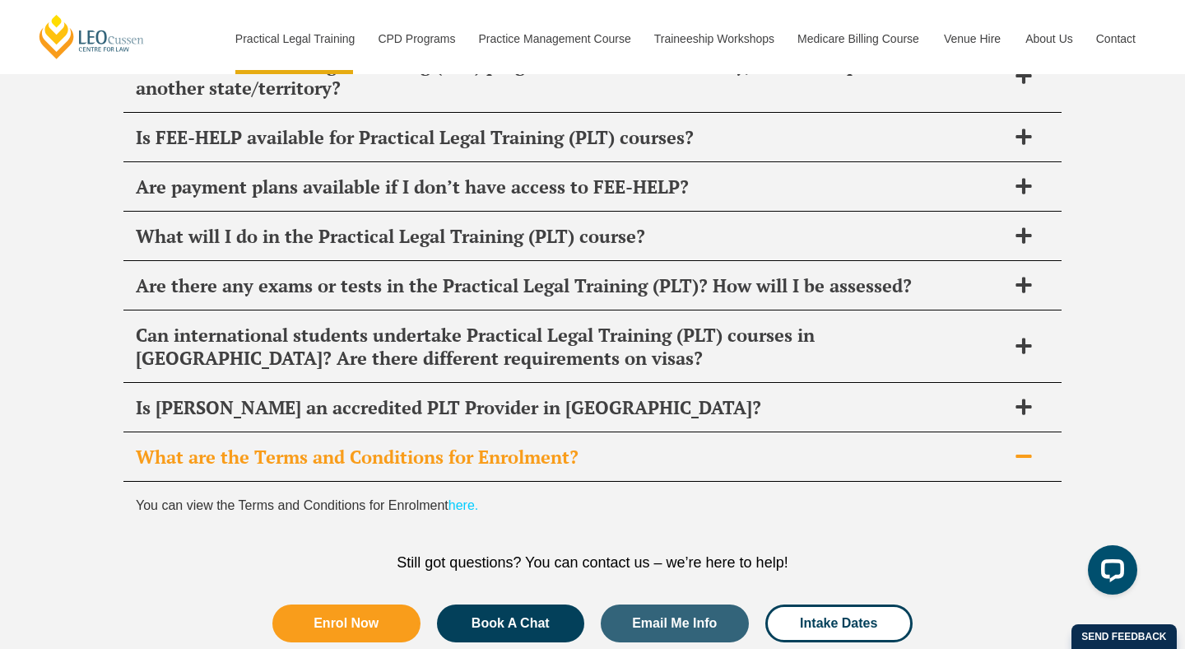
click at [463, 498] on link "here." at bounding box center [464, 505] width 30 height 14
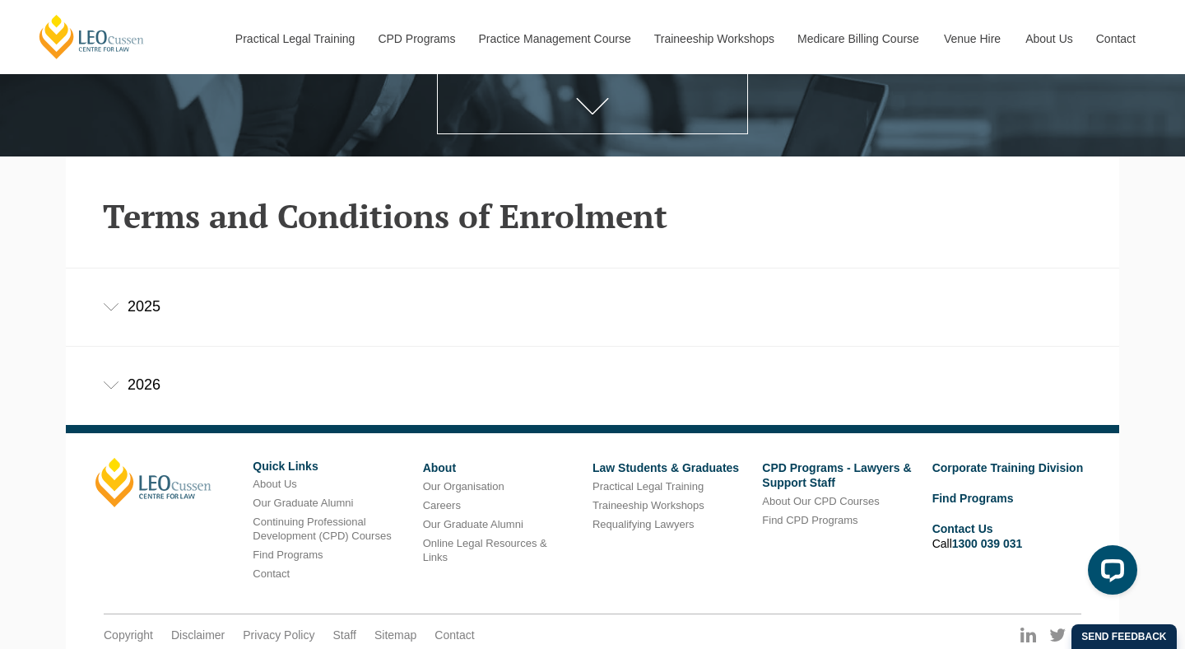
click at [127, 296] on div "2025" at bounding box center [593, 306] width 1054 height 77
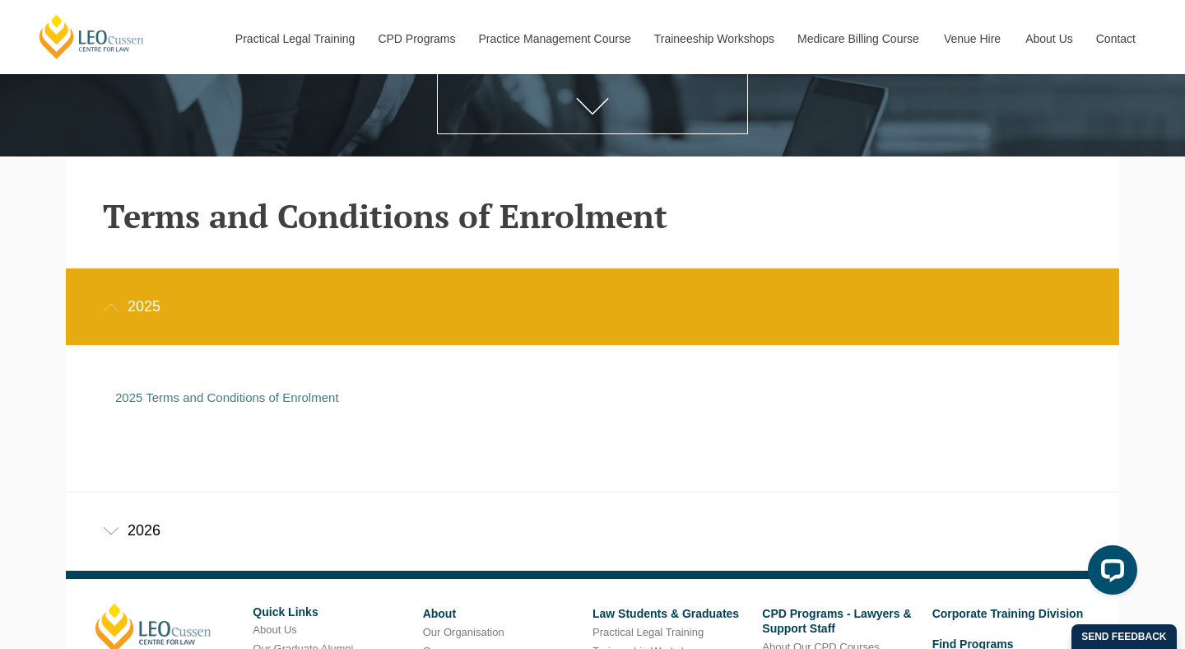
scroll to position [472, 0]
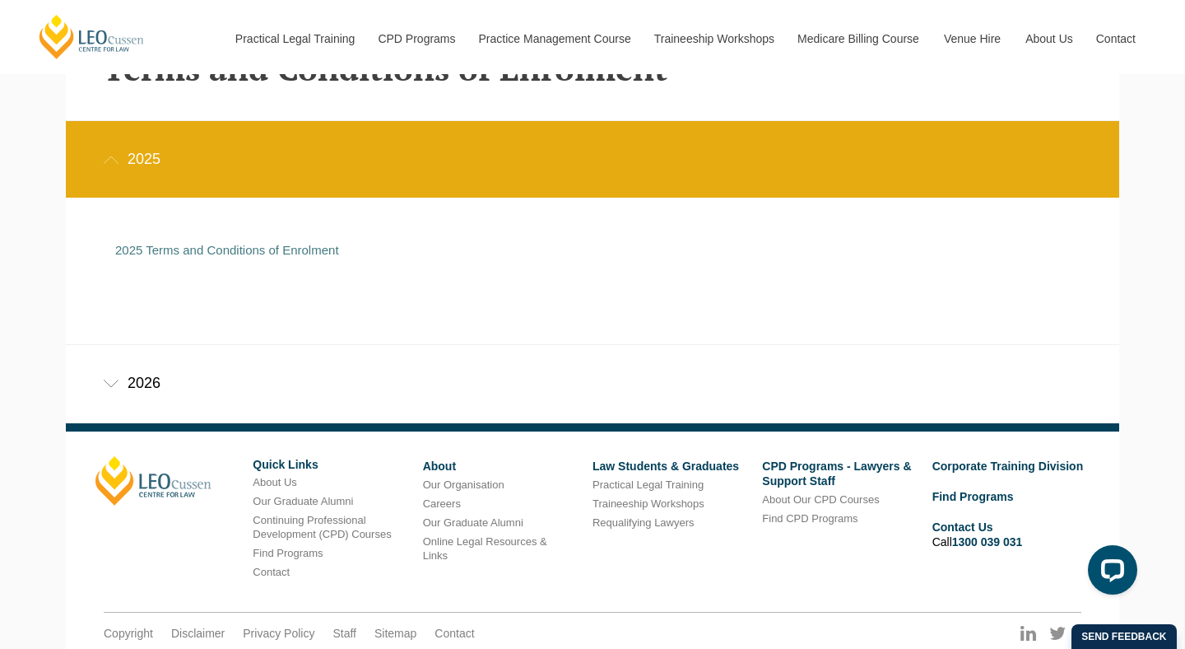
click at [125, 374] on div "2026" at bounding box center [593, 383] width 1054 height 77
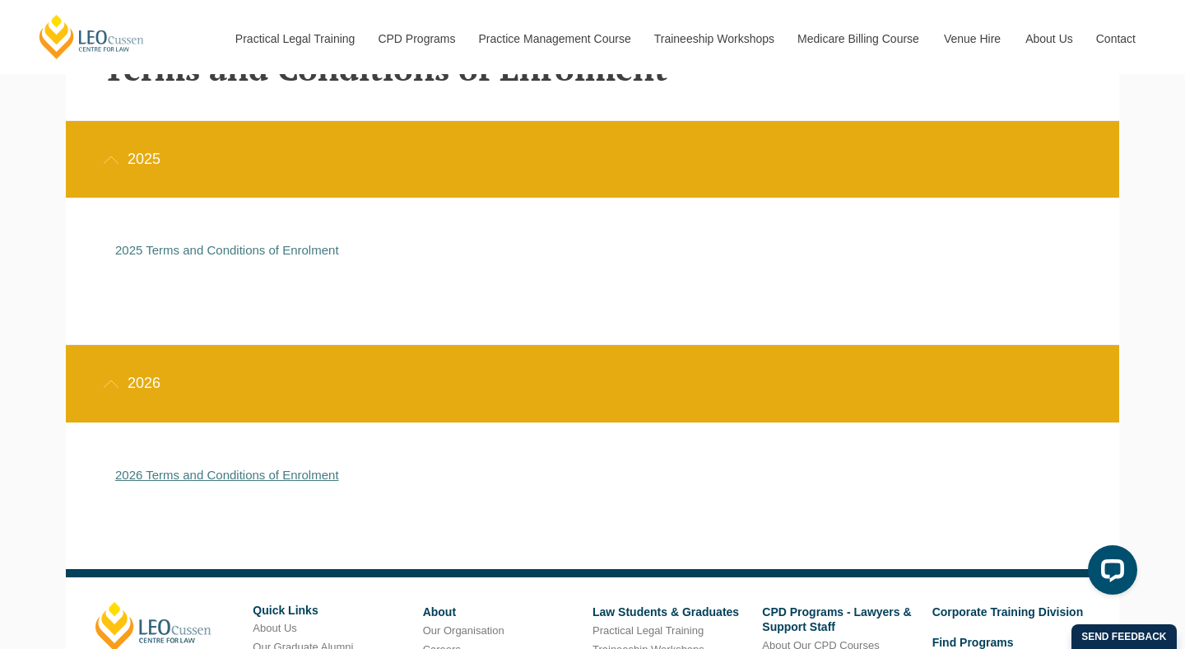
click at [221, 474] on link "2026 Terms and Conditions of Enrolment" at bounding box center [227, 475] width 224 height 14
